Goal: Feedback & Contribution: Submit feedback/report problem

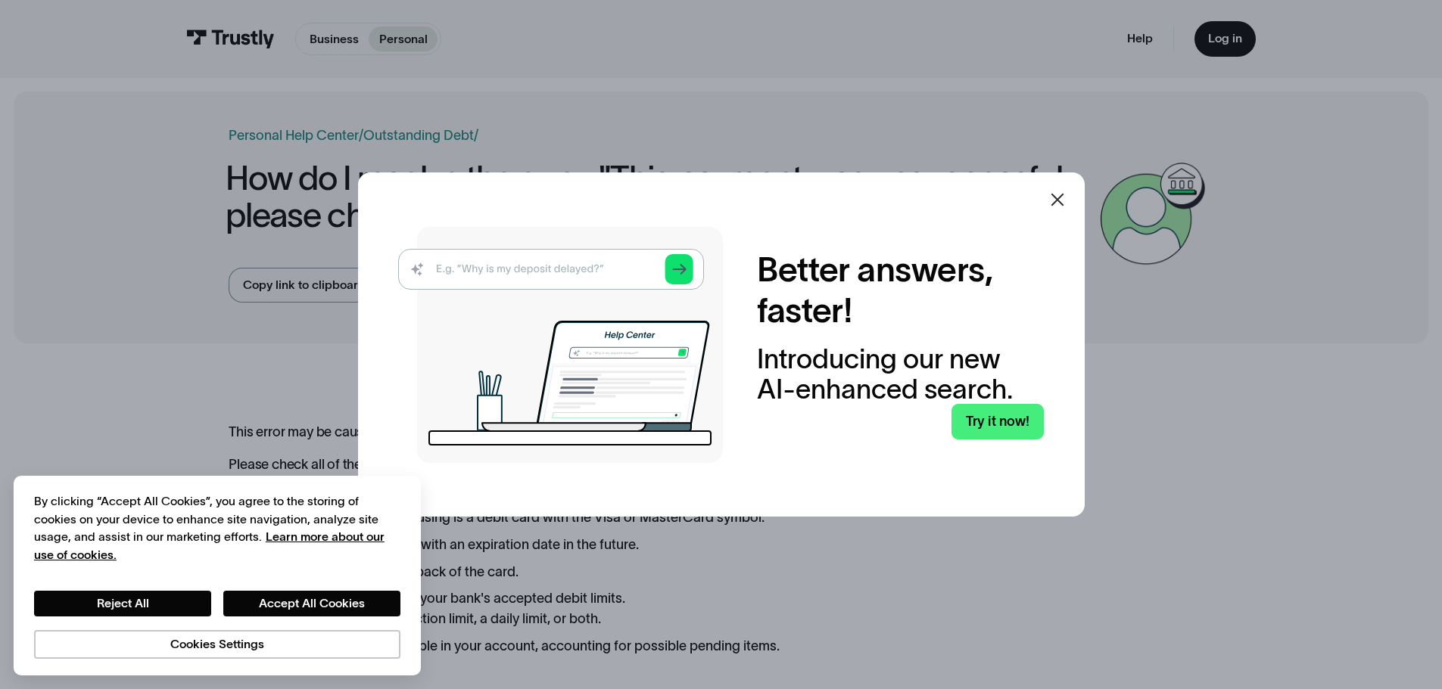
click at [1063, 198] on icon at bounding box center [1057, 200] width 18 height 18
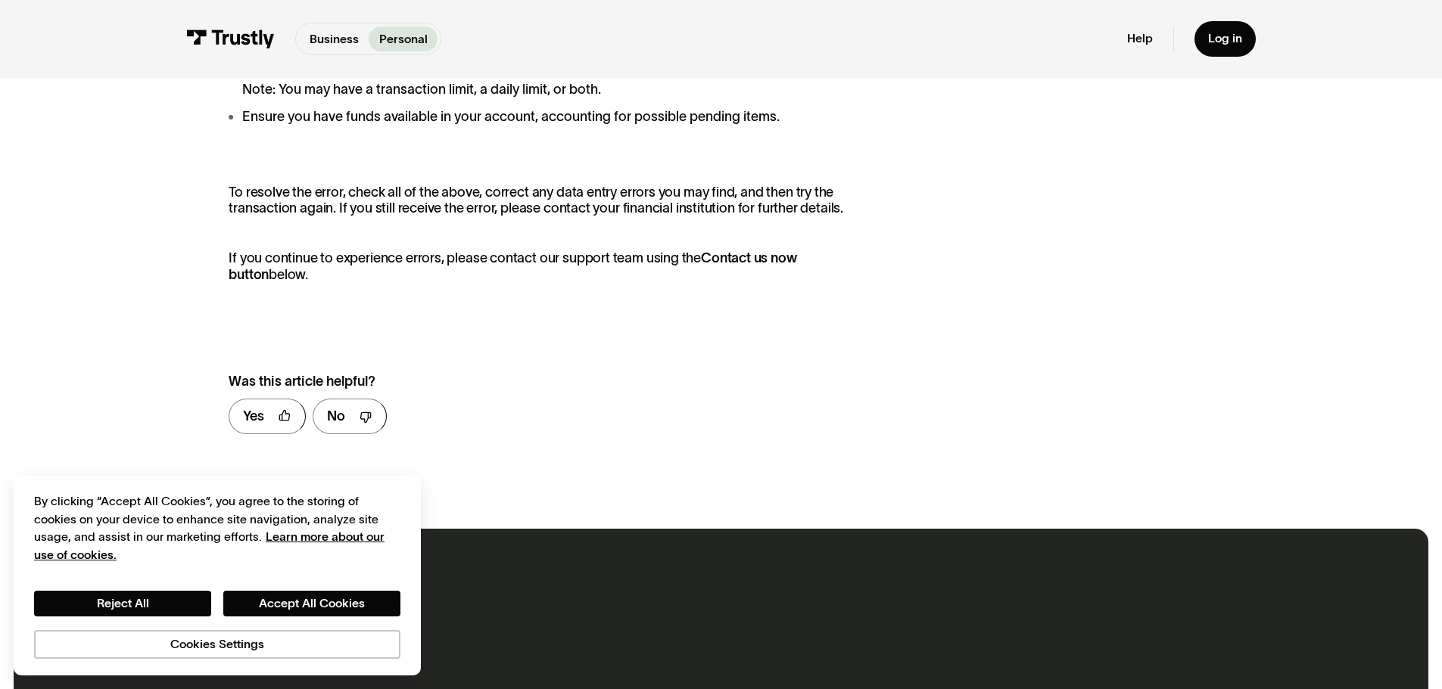
scroll to position [605, 0]
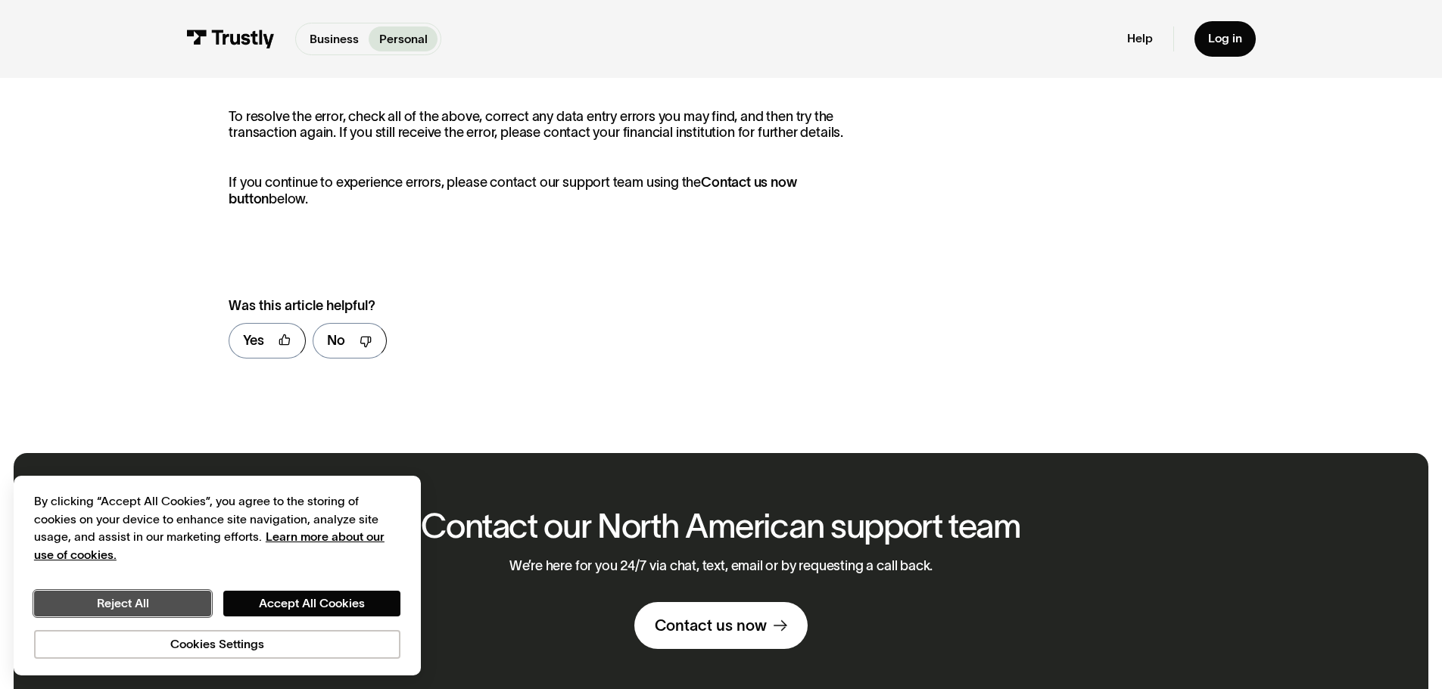
click at [154, 596] on button "Reject All" at bounding box center [122, 604] width 177 height 26
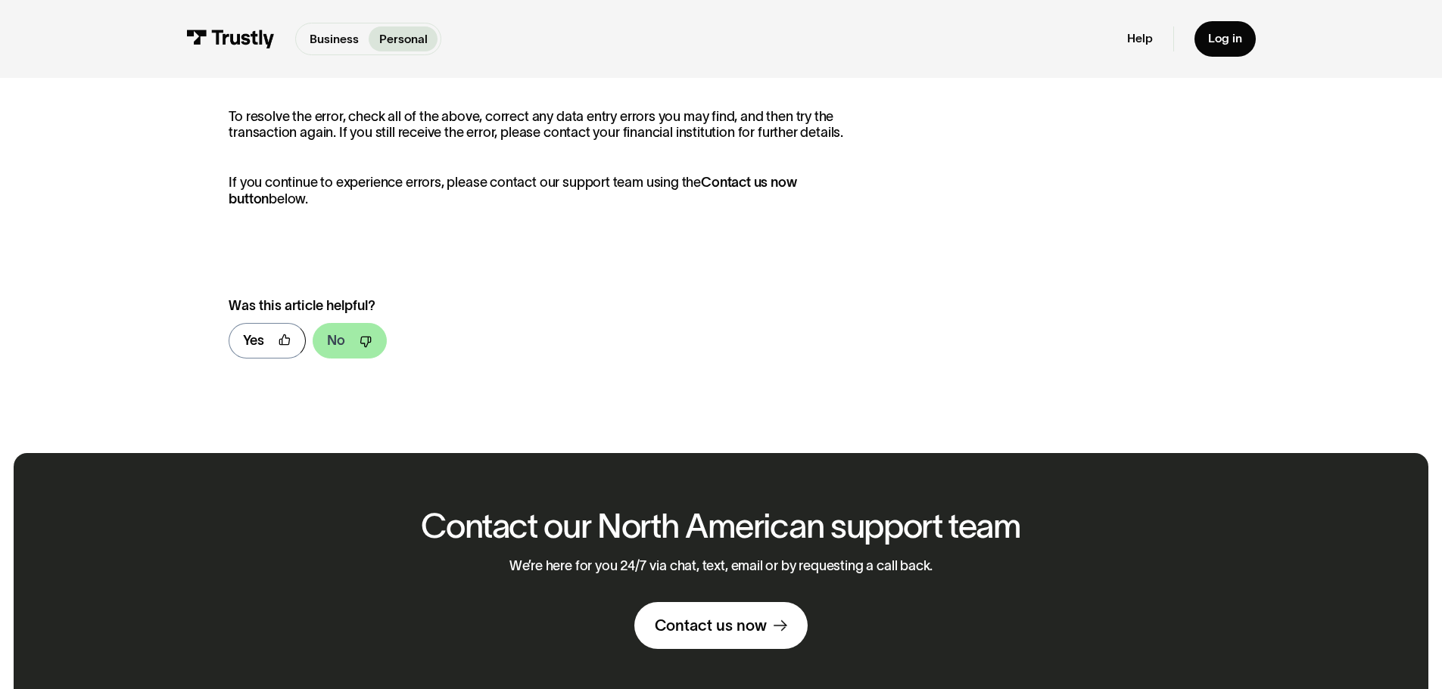
click at [350, 345] on link "No" at bounding box center [350, 341] width 74 height 36
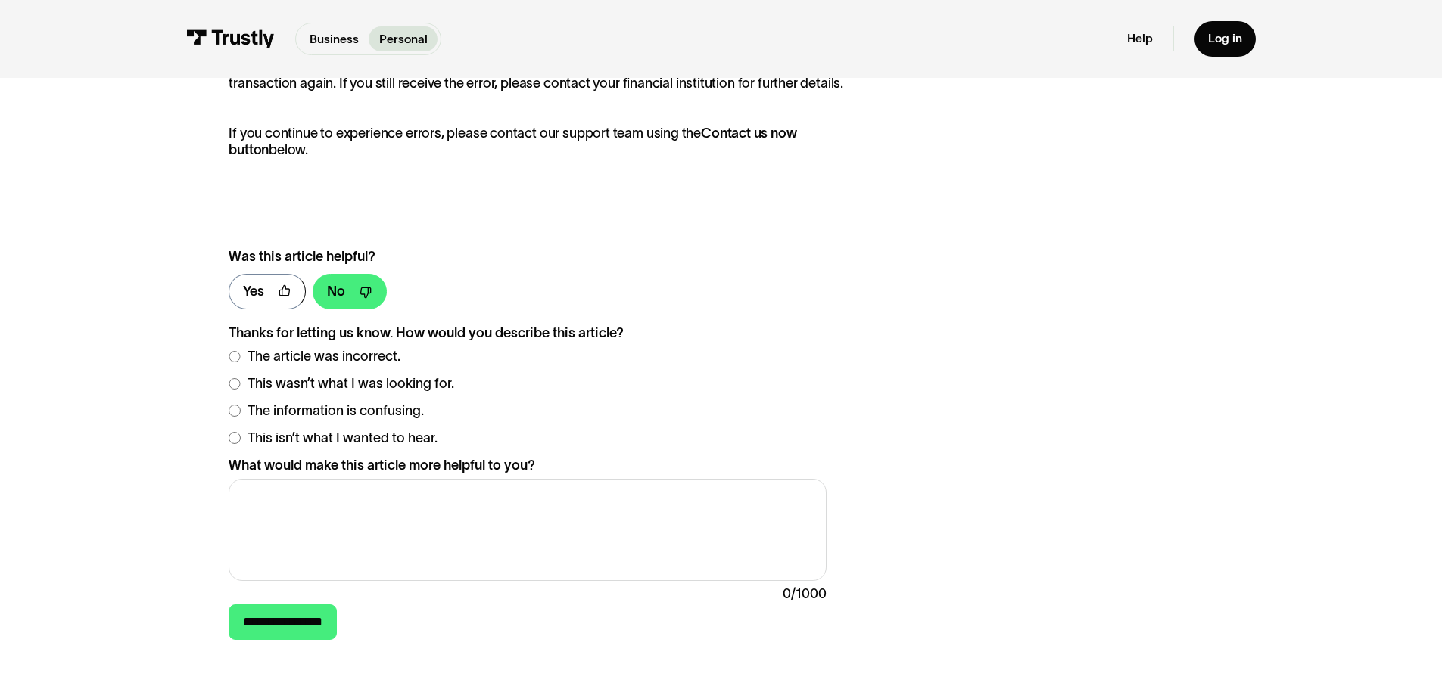
scroll to position [681, 0]
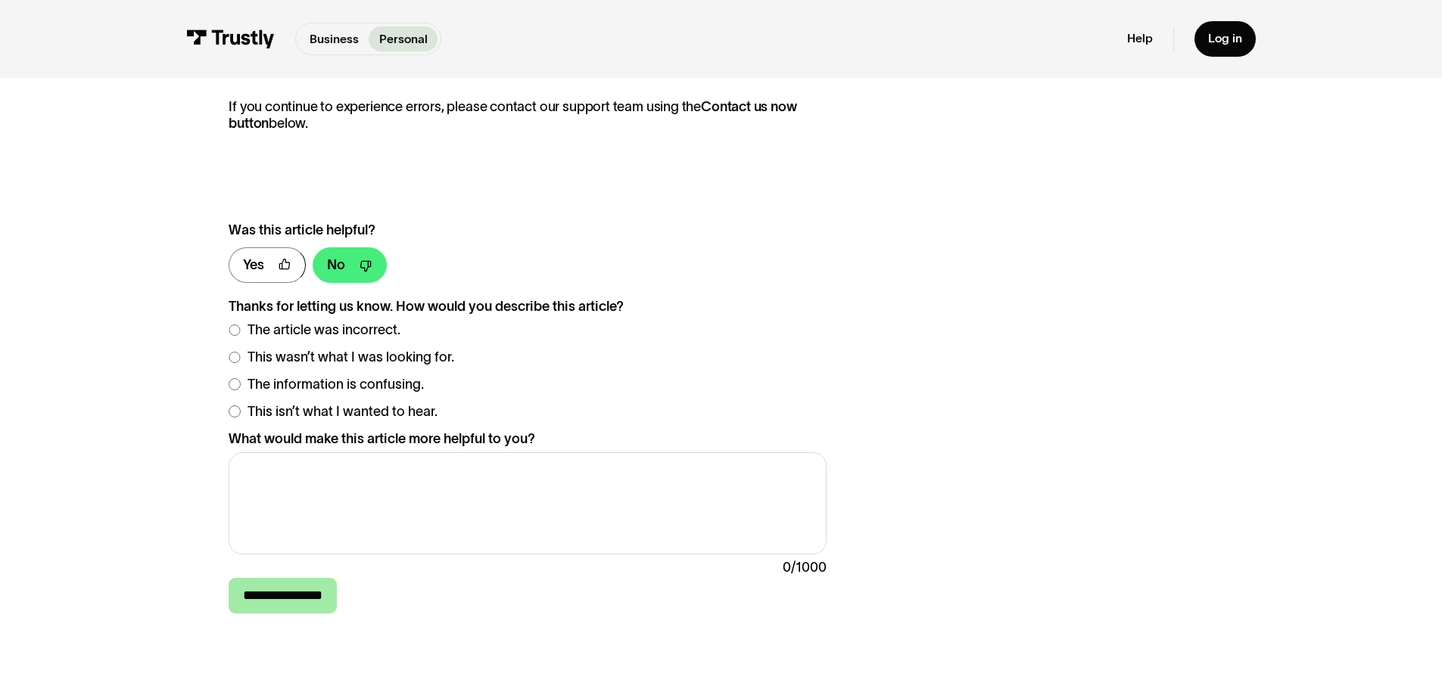
click at [278, 599] on input "**********" at bounding box center [283, 596] width 108 height 36
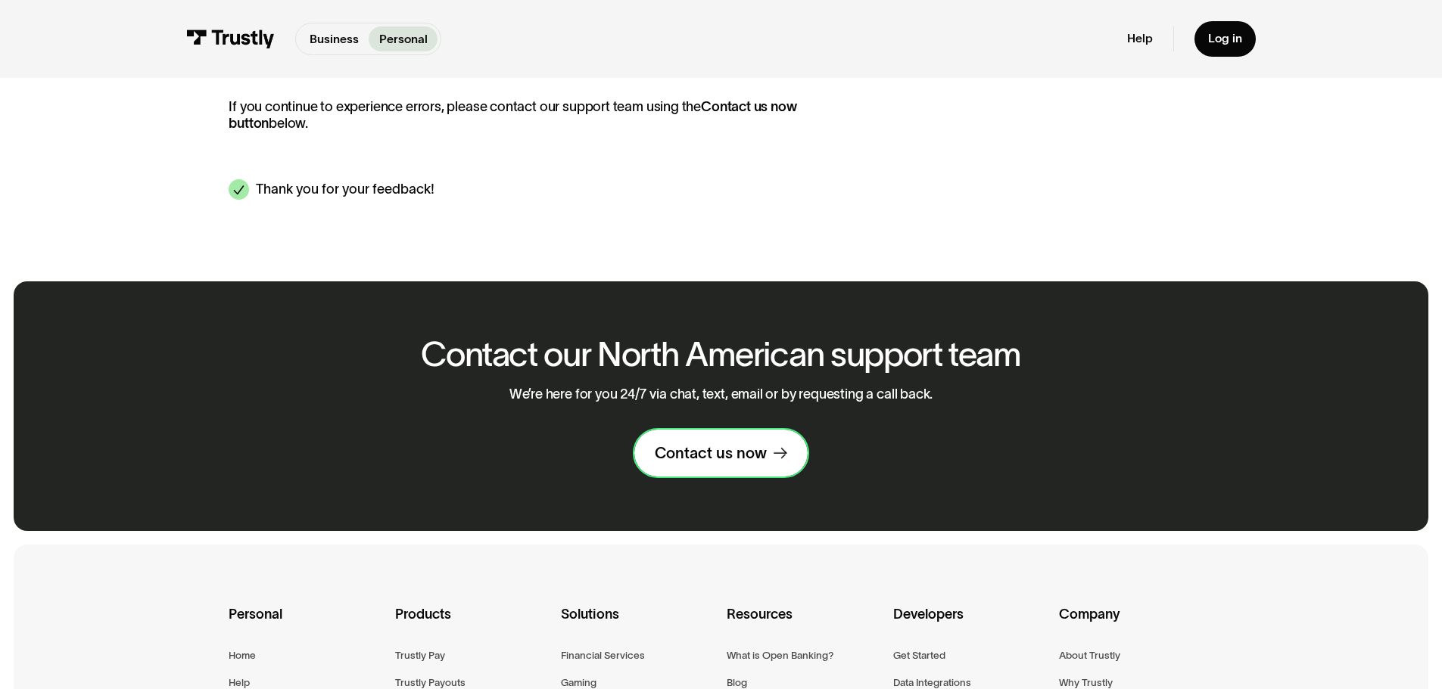
click at [731, 455] on div "Contact us now" at bounding box center [711, 453] width 112 height 20
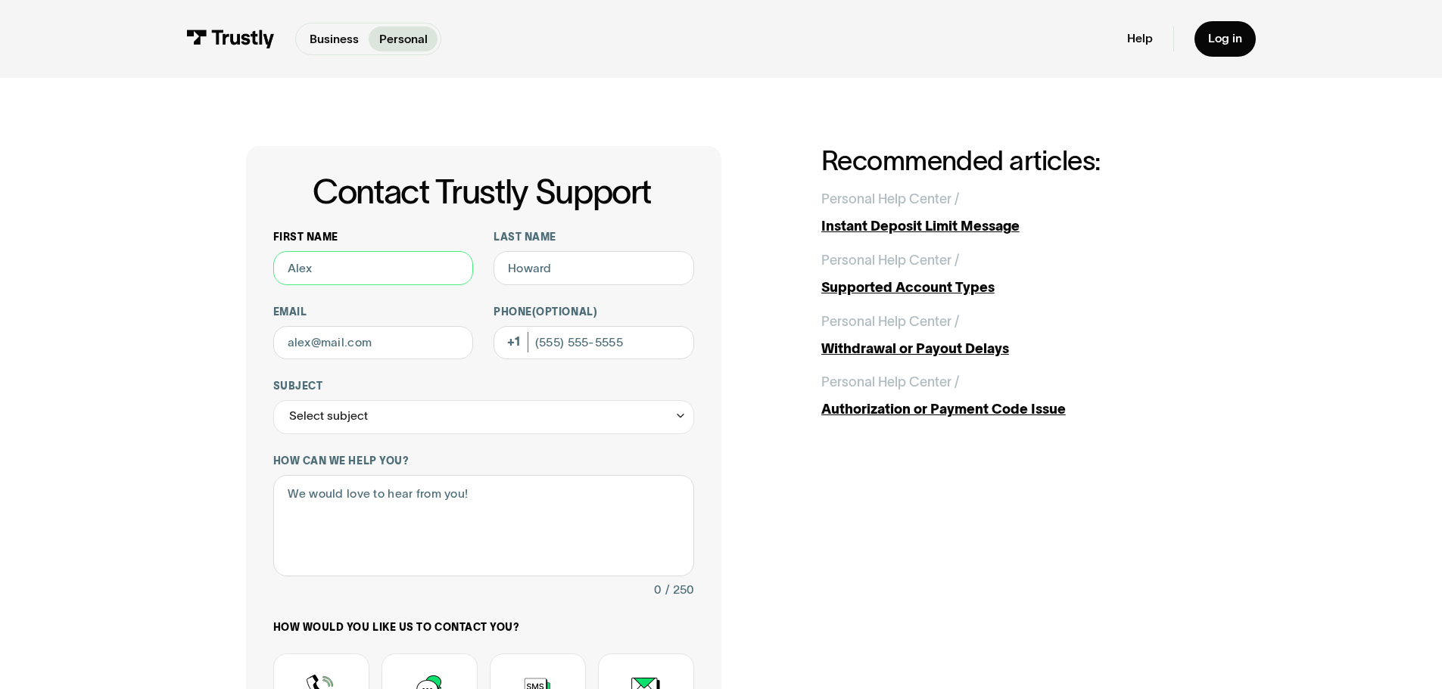
click at [351, 264] on input "First name" at bounding box center [373, 268] width 201 height 34
type input "[PERSON_NAME]"
type input "[PERSON_NAME][EMAIL_ADDRESS][DOMAIN_NAME]"
click at [359, 417] on div "Select subject" at bounding box center [328, 416] width 79 height 20
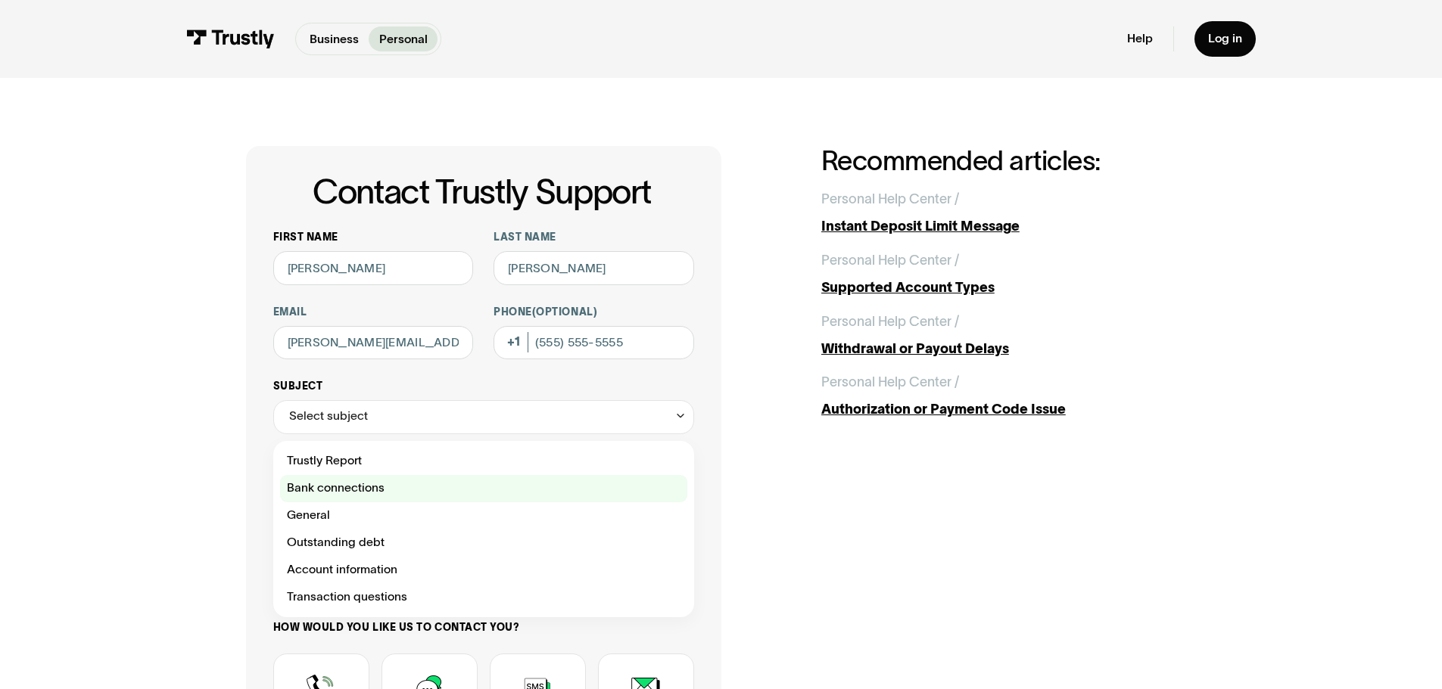
click at [348, 488] on div "Contact Trustly Support" at bounding box center [483, 488] width 407 height 27
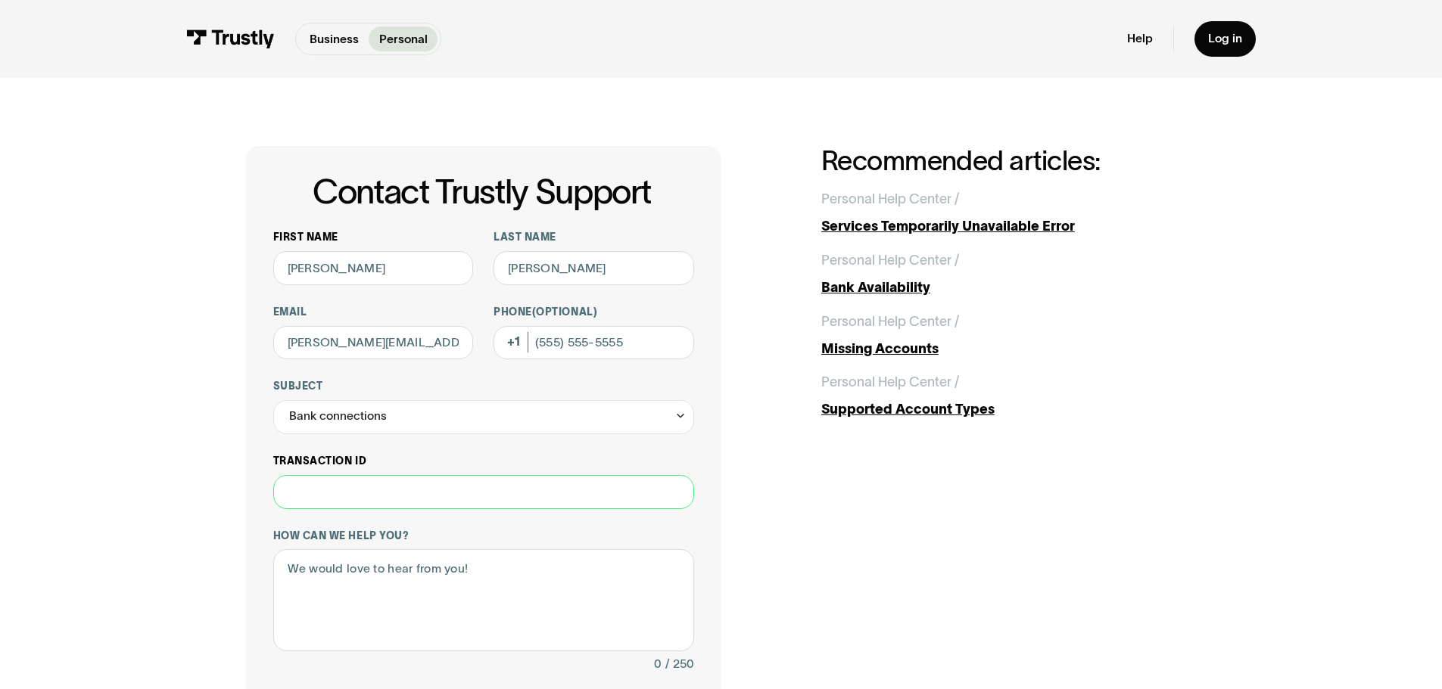
click at [345, 497] on input "Transaction ID" at bounding box center [483, 492] width 421 height 34
click at [349, 415] on div "Bank connections" at bounding box center [338, 416] width 98 height 20
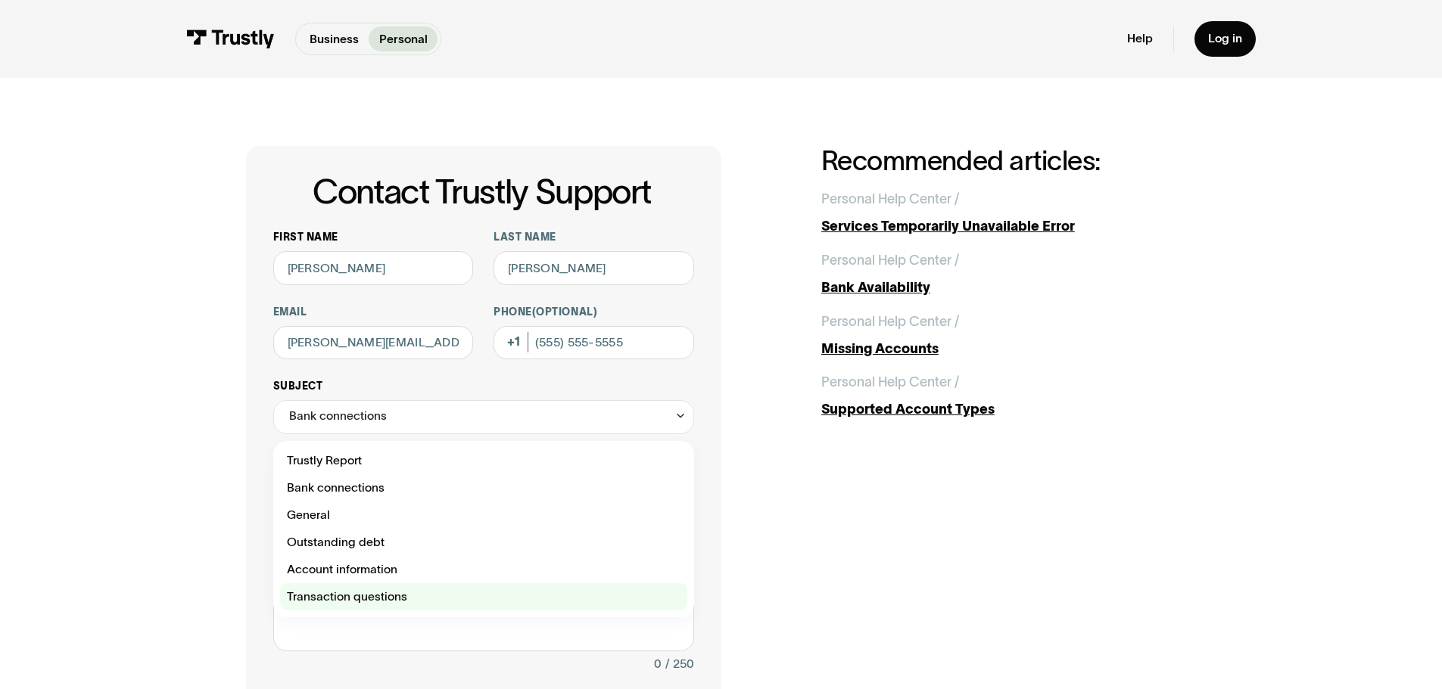
click at [324, 601] on div "Contact Trustly Support" at bounding box center [483, 596] width 407 height 27
type input "**********"
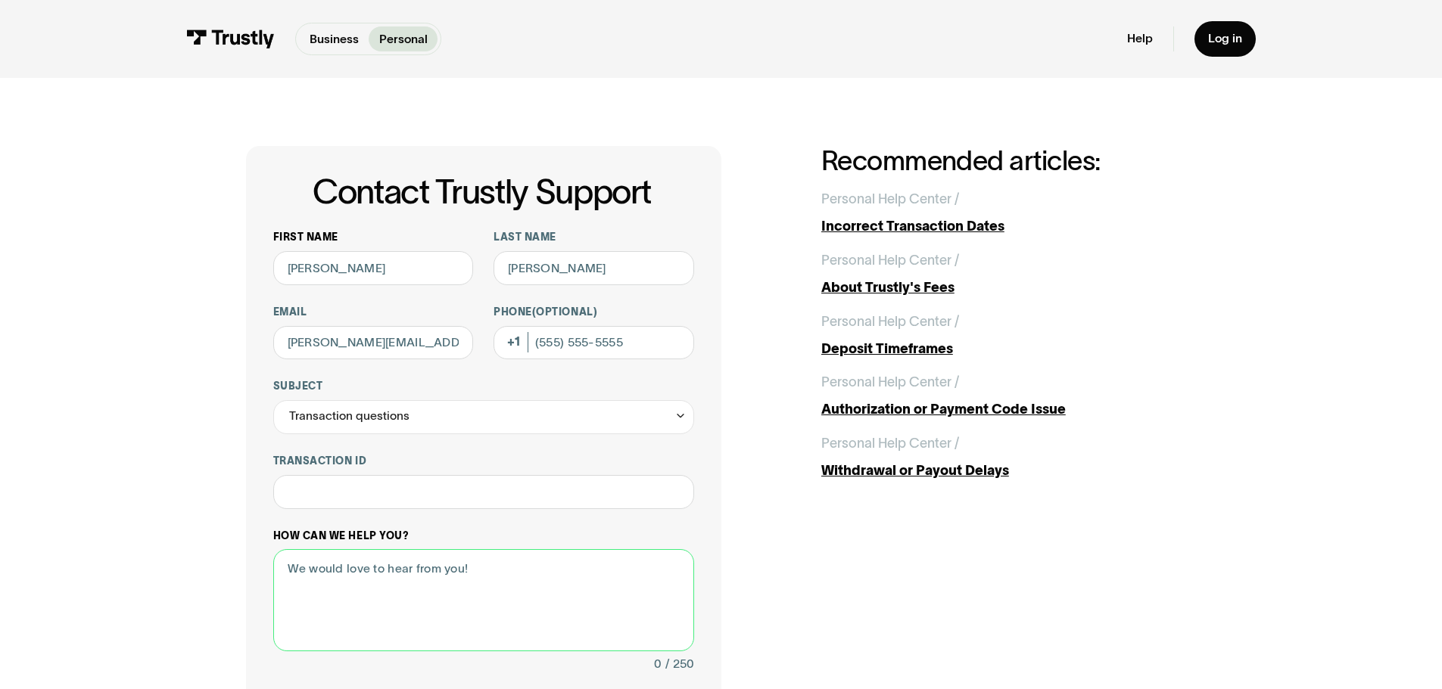
click at [346, 591] on textarea "How can we help you?" at bounding box center [483, 600] width 421 height 102
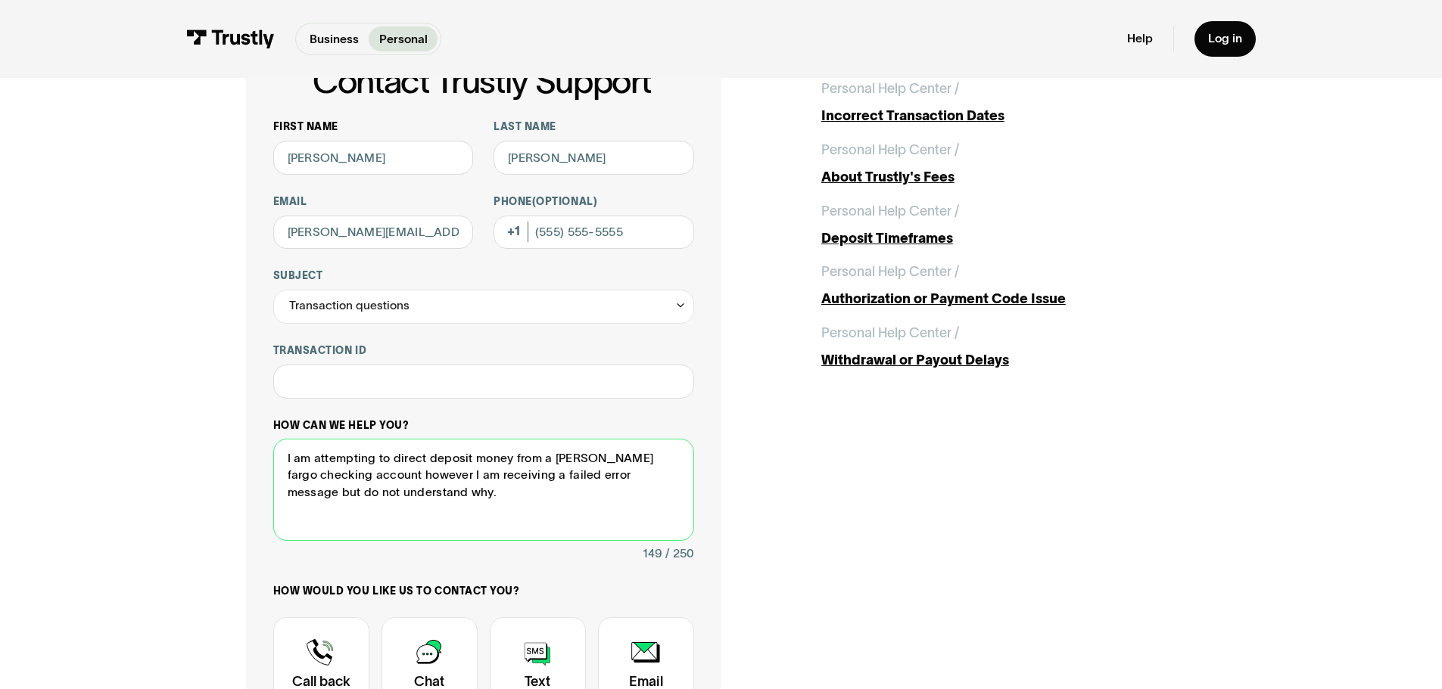
scroll to position [227, 0]
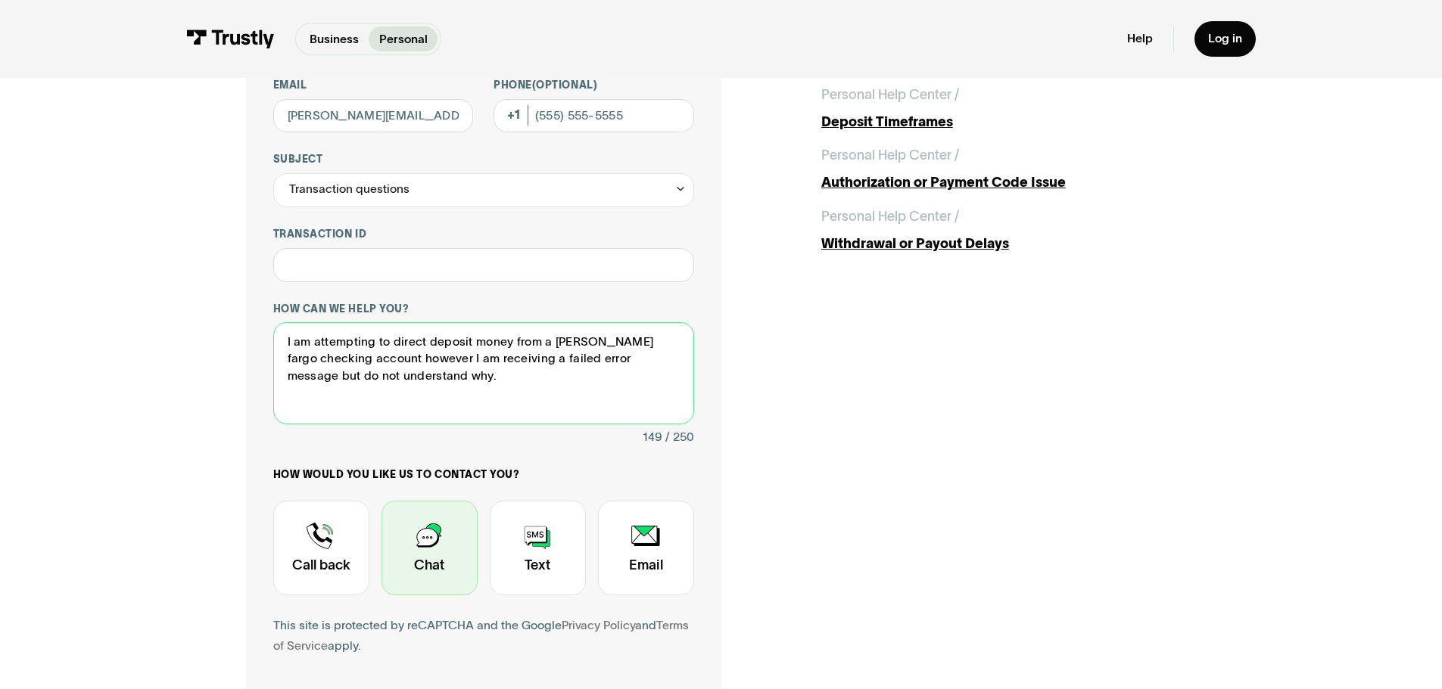
type textarea "I am attempting to direct deposit money from a [PERSON_NAME] fargo checking acc…"
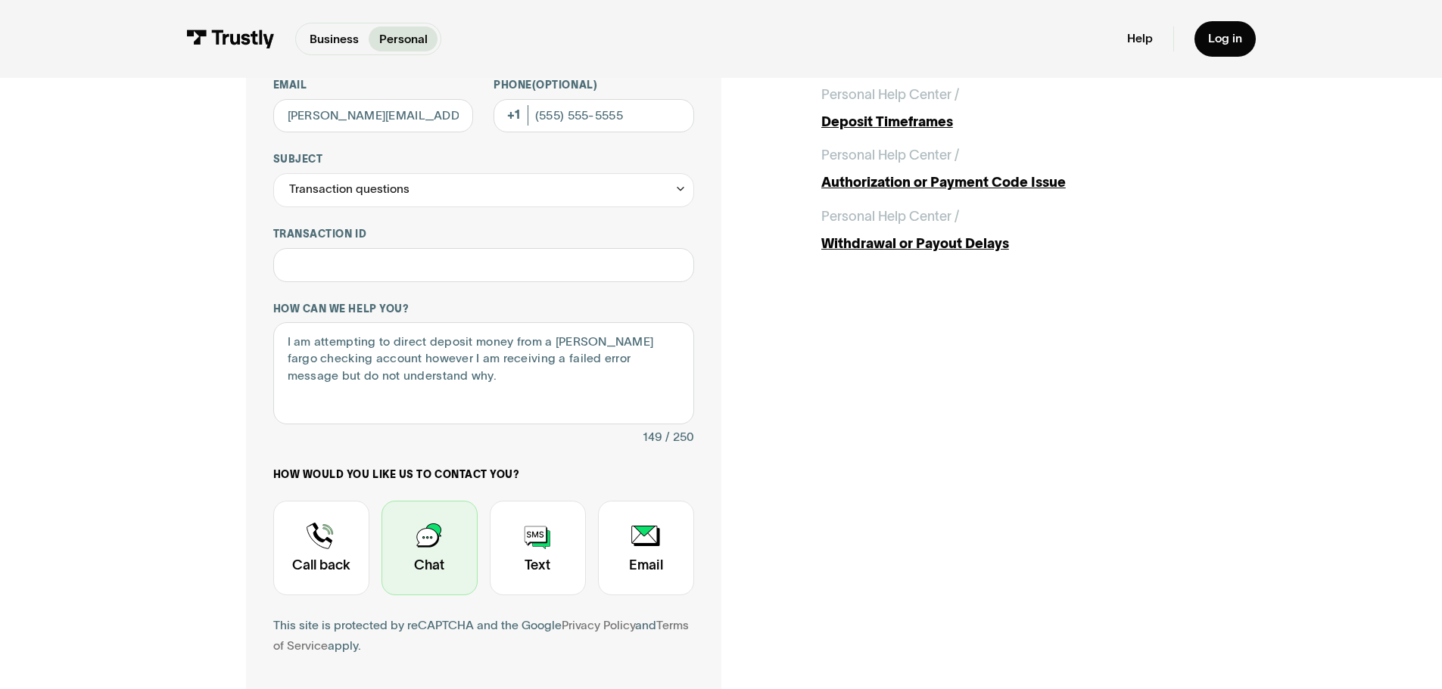
click at [413, 537] on div "Contact Trustly Support" at bounding box center [429, 548] width 96 height 95
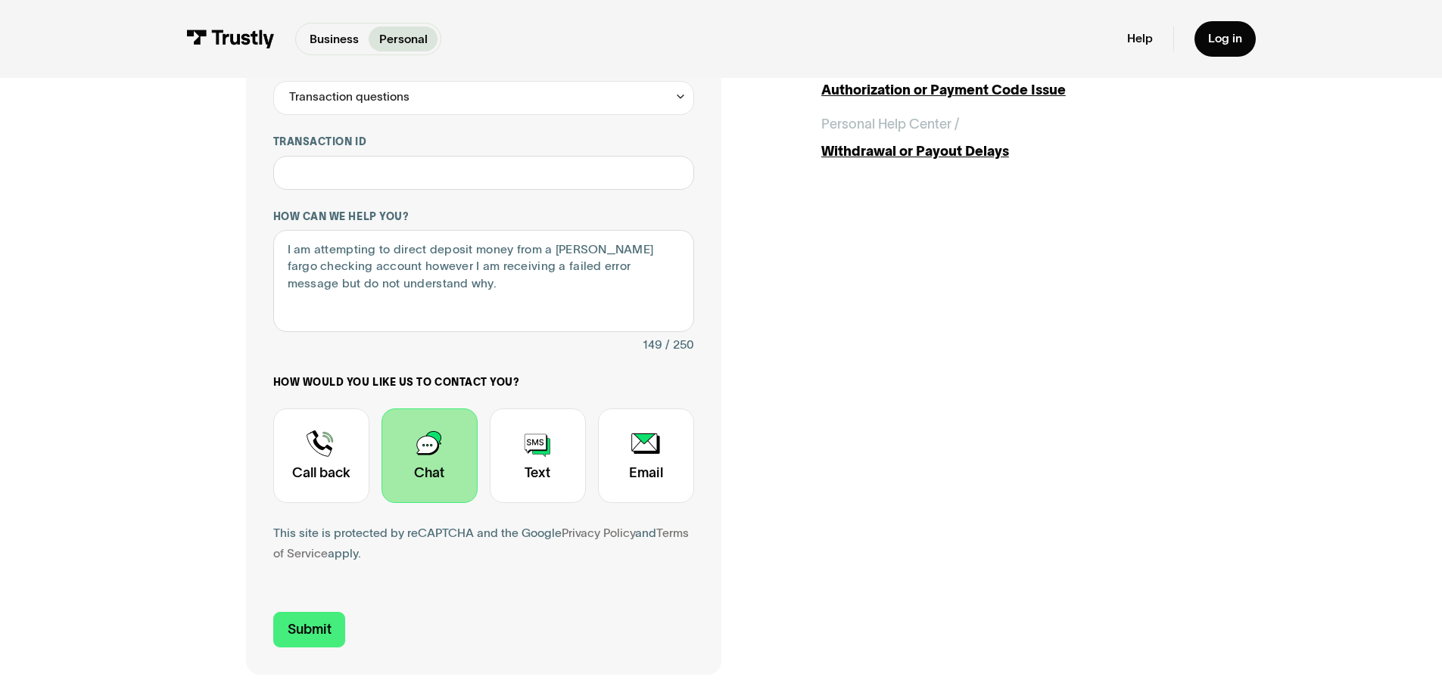
scroll to position [530, 0]
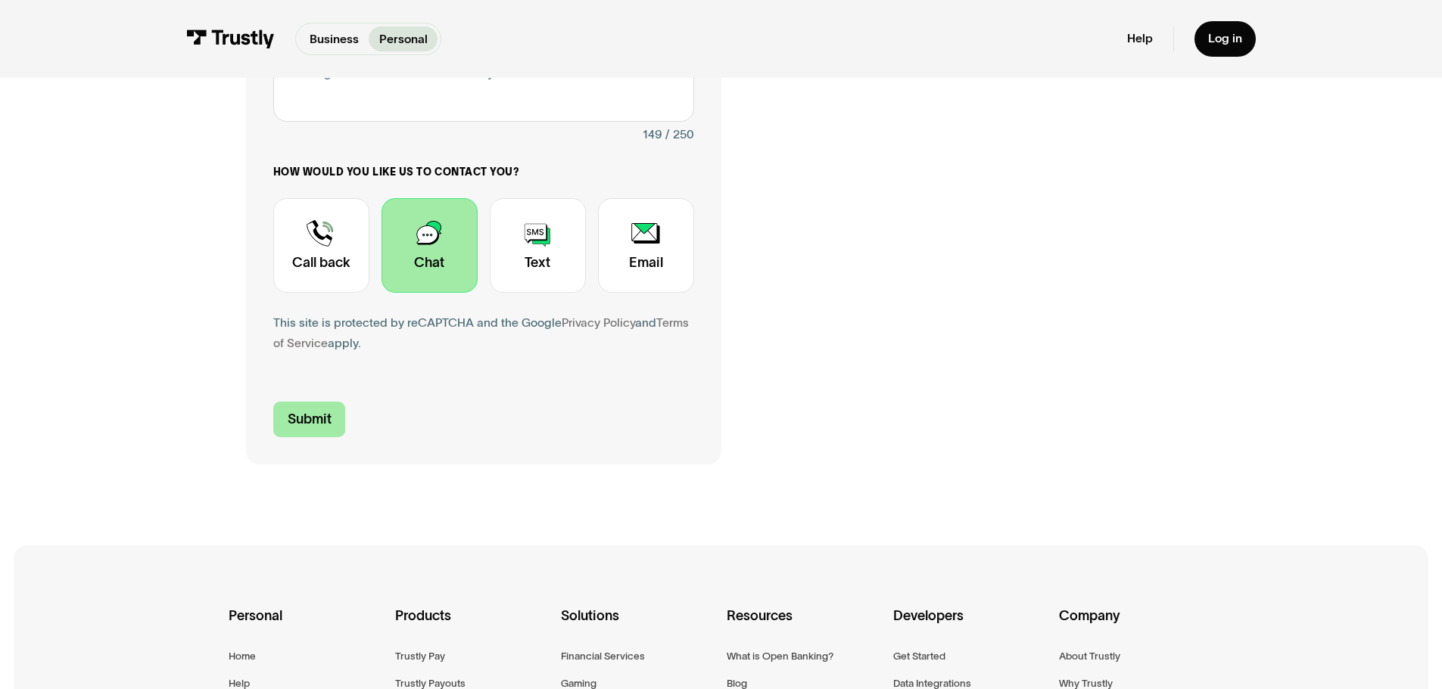
click at [295, 427] on input "Submit" at bounding box center [309, 420] width 73 height 36
